Goal: Communication & Community: Share content

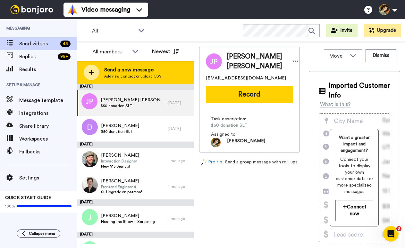
click at [135, 67] on span "Send a new message" at bounding box center [132, 70] width 57 height 8
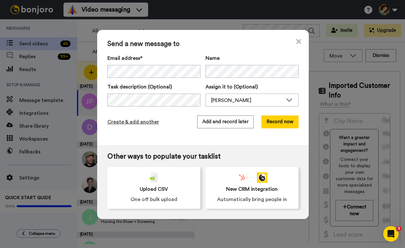
click at [138, 122] on span "Create & add another" at bounding box center [134, 122] width 52 height 8
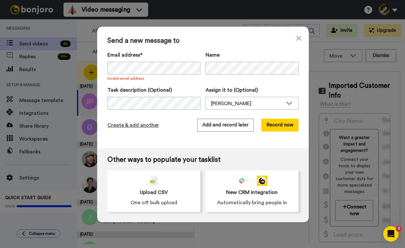
click at [142, 126] on span "Create & add another" at bounding box center [134, 125] width 52 height 8
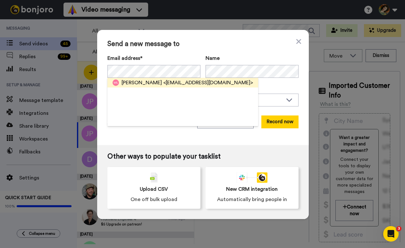
click at [163, 85] on span "<[EMAIL_ADDRESS][DOMAIN_NAME]>" at bounding box center [208, 83] width 90 height 8
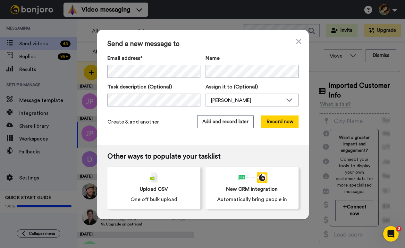
click at [141, 121] on span "Create & add another" at bounding box center [134, 122] width 52 height 8
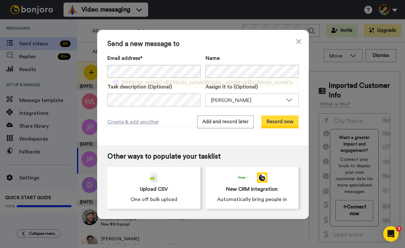
click at [139, 81] on span "[PERSON_NAME]" at bounding box center [142, 83] width 40 height 8
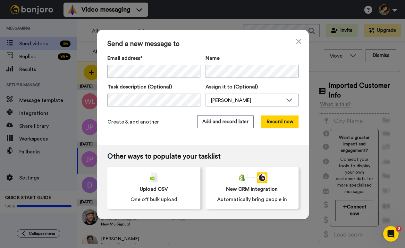
click at [125, 124] on span "Create & add another" at bounding box center [134, 122] width 52 height 8
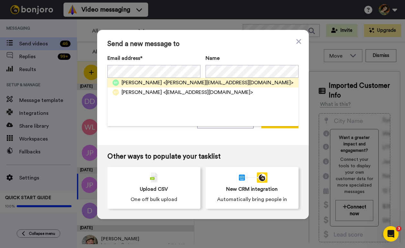
click at [137, 83] on span "[PERSON_NAME]" at bounding box center [142, 83] width 40 height 8
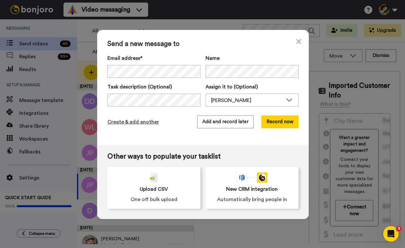
click at [126, 121] on span "Create & add another" at bounding box center [134, 122] width 52 height 8
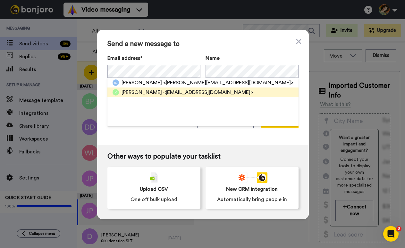
click at [141, 93] on span "[PERSON_NAME]" at bounding box center [142, 92] width 40 height 8
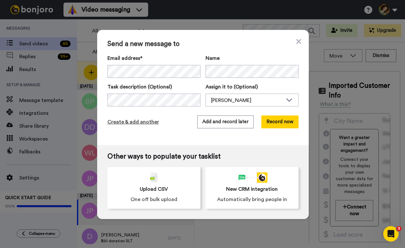
click at [142, 122] on span "Create & add another" at bounding box center [134, 122] width 52 height 8
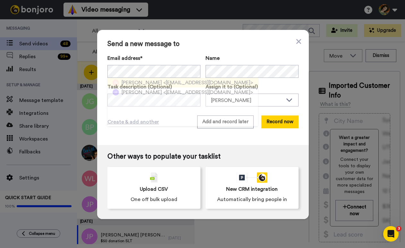
click at [163, 83] on span "<[EMAIL_ADDRESS][DOMAIN_NAME]>" at bounding box center [208, 83] width 90 height 8
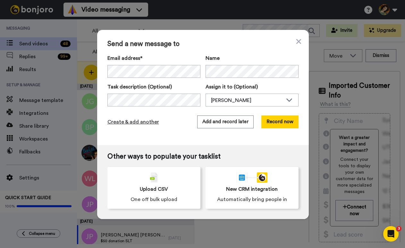
click at [143, 123] on span "Create & add another" at bounding box center [134, 122] width 52 height 8
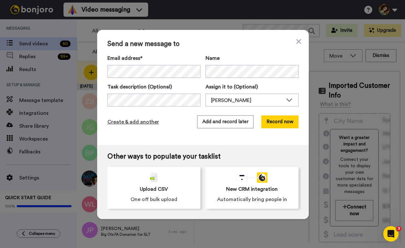
click at [127, 121] on span "Create & add another" at bounding box center [134, 122] width 52 height 8
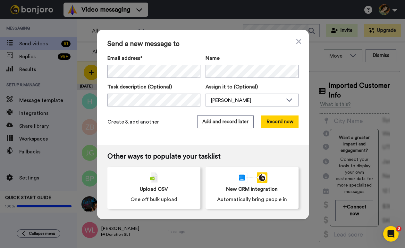
click at [142, 121] on span "Create & add another" at bounding box center [134, 122] width 52 height 8
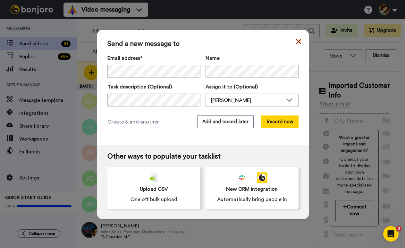
click at [297, 41] on icon at bounding box center [299, 42] width 5 height 8
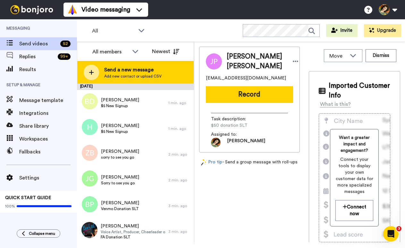
click at [103, 74] on div "Send a new message Add new contact or upload CSV" at bounding box center [135, 72] width 117 height 22
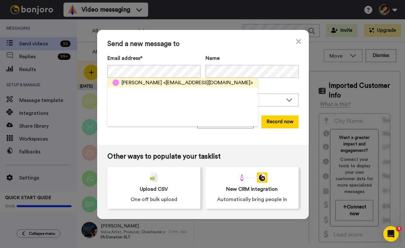
click at [164, 83] on span "<[EMAIL_ADDRESS][DOMAIN_NAME]>" at bounding box center [208, 83] width 90 height 8
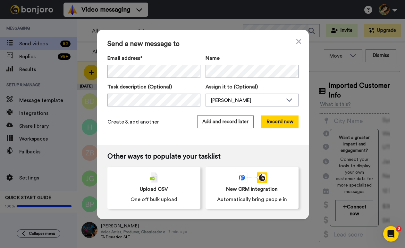
click at [137, 122] on span "Create & add another" at bounding box center [134, 122] width 52 height 8
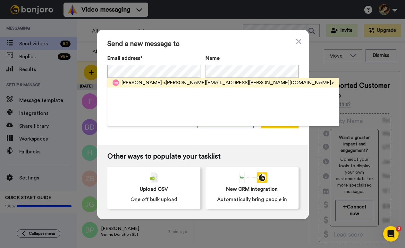
click at [149, 84] on span "[PERSON_NAME]" at bounding box center [142, 83] width 40 height 8
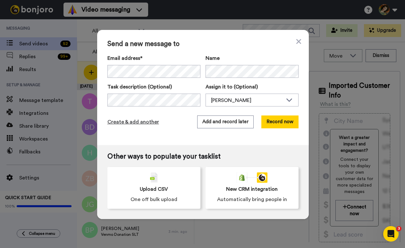
click at [131, 120] on span "Create & add another" at bounding box center [134, 122] width 52 height 8
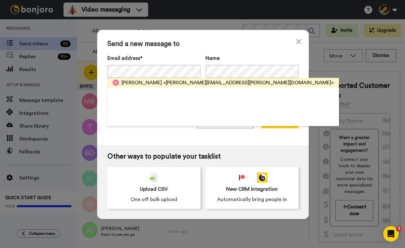
click at [163, 85] on span "<[PERSON_NAME][EMAIL_ADDRESS][PERSON_NAME][DOMAIN_NAME]>" at bounding box center [248, 83] width 171 height 8
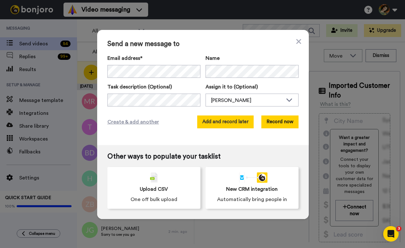
click at [215, 126] on button "Add and record later" at bounding box center [225, 121] width 57 height 13
